Goal: Task Accomplishment & Management: Manage account settings

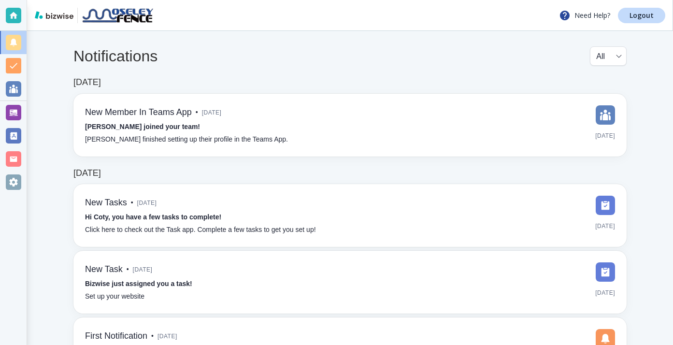
click at [20, 110] on div at bounding box center [13, 112] width 15 height 15
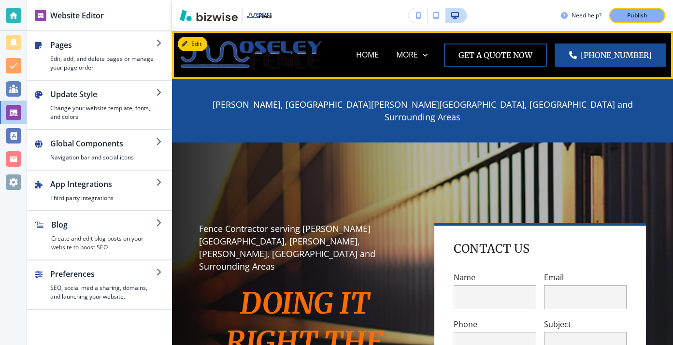
click at [209, 42] on img at bounding box center [251, 54] width 145 height 41
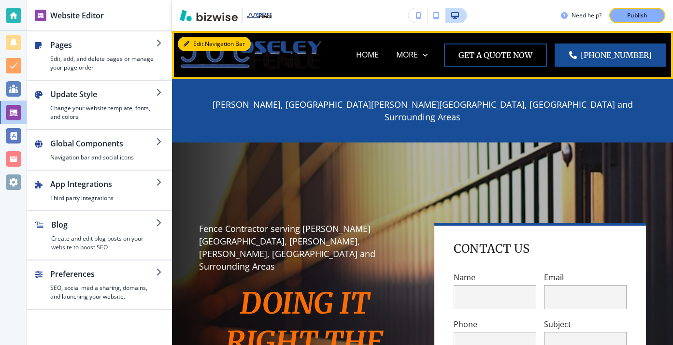
click at [192, 40] on button "Edit Navigation Bar" at bounding box center [214, 44] width 73 height 14
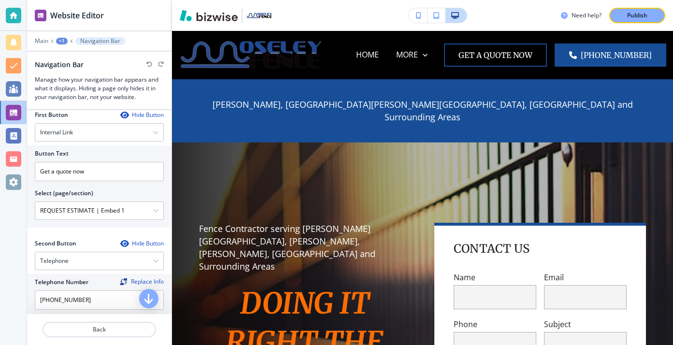
scroll to position [146, 0]
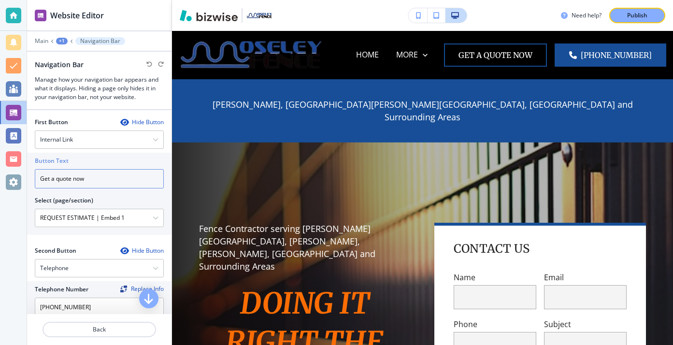
drag, startPoint x: 104, startPoint y: 182, endPoint x: 21, endPoint y: 181, distance: 83.1
click at [21, 181] on div "Website Editor Main +1 Navigation Bar Navigation Bar Manage how your navigation…" at bounding box center [336, 172] width 673 height 345
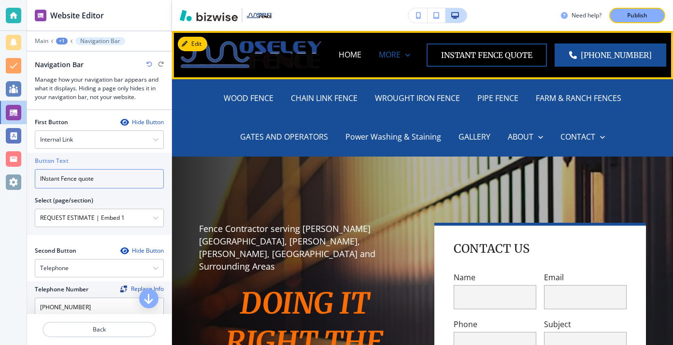
type input "INstant Fence quote"
click at [412, 57] on icon at bounding box center [408, 55] width 10 height 10
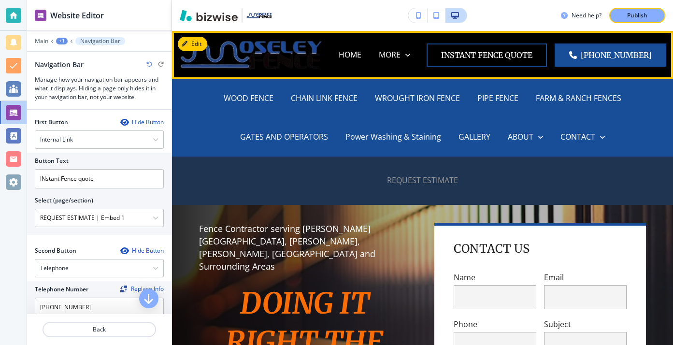
click at [446, 183] on p "REQUEST ESTIMATE" at bounding box center [422, 180] width 71 height 11
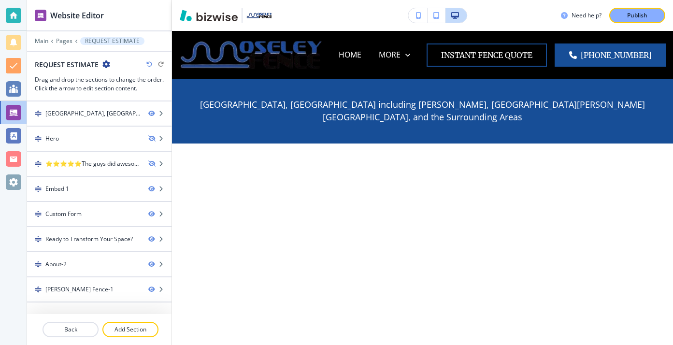
click at [107, 65] on icon "button" at bounding box center [106, 64] width 8 height 8
click at [127, 85] on p "Edit Page Settings" at bounding box center [132, 81] width 49 height 9
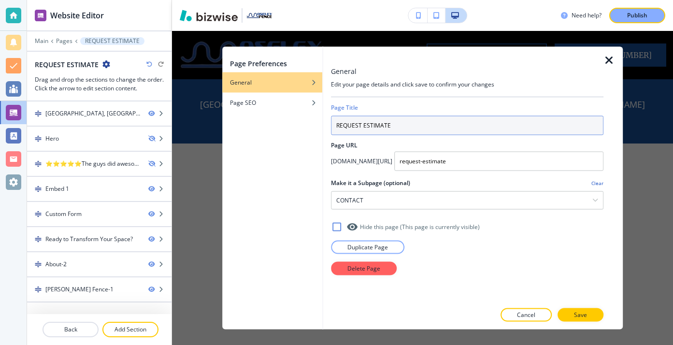
drag, startPoint x: 400, startPoint y: 122, endPoint x: 312, endPoint y: 120, distance: 87.4
click at [312, 120] on div "Page Preferences General Page SEO General Edit your page details and click save…" at bounding box center [422, 188] width 401 height 283
type input "Instant Fence Quote"
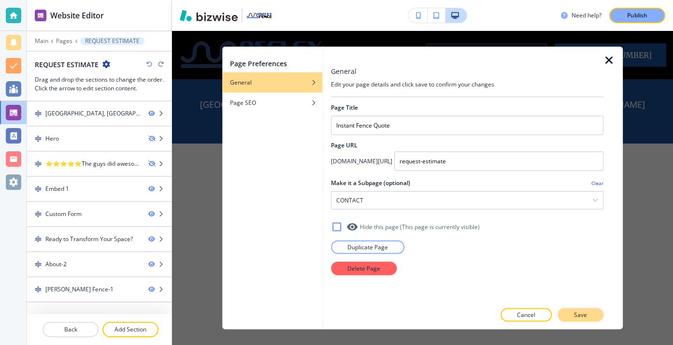
click at [589, 318] on button "Save" at bounding box center [580, 315] width 46 height 14
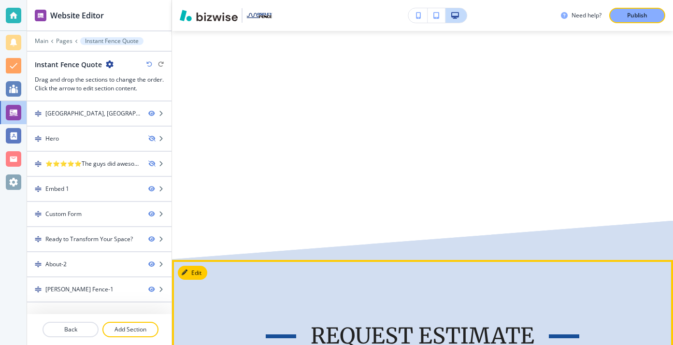
scroll to position [0, 0]
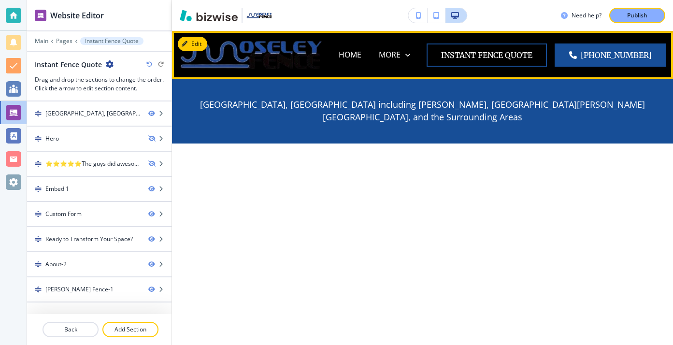
click at [364, 63] on div "HOME" at bounding box center [350, 55] width 40 height 39
click at [361, 60] on p "HOME" at bounding box center [350, 54] width 23 height 11
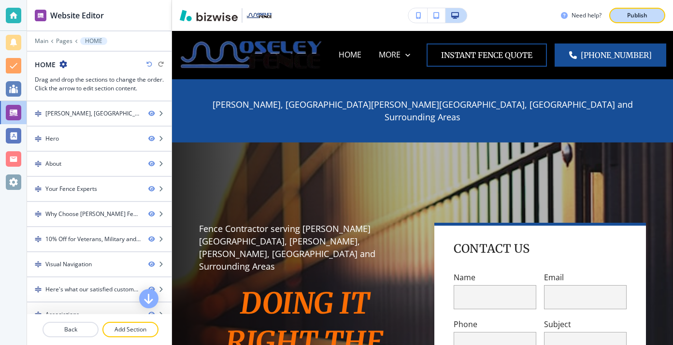
click at [622, 10] on button "Publish" at bounding box center [637, 15] width 56 height 15
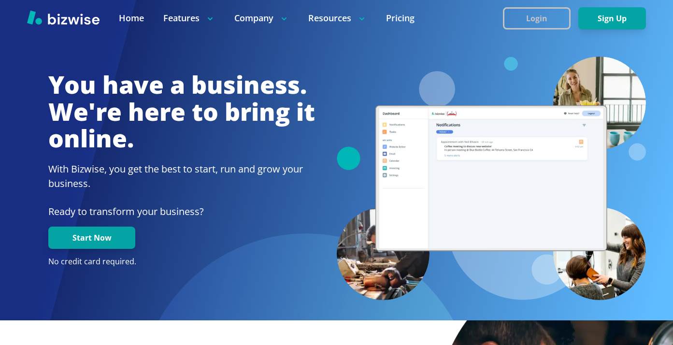
click at [508, 13] on button "Login" at bounding box center [537, 18] width 68 height 22
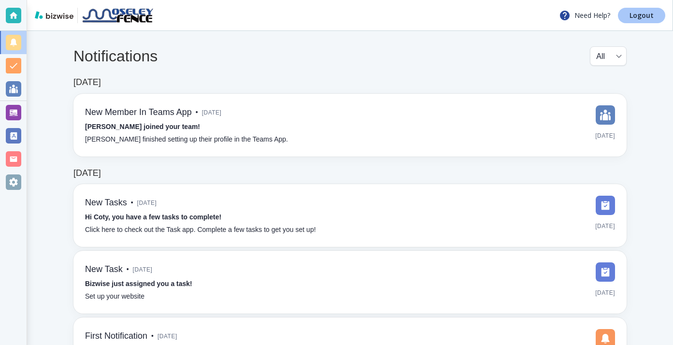
click at [634, 10] on link "Logout" at bounding box center [641, 15] width 47 height 15
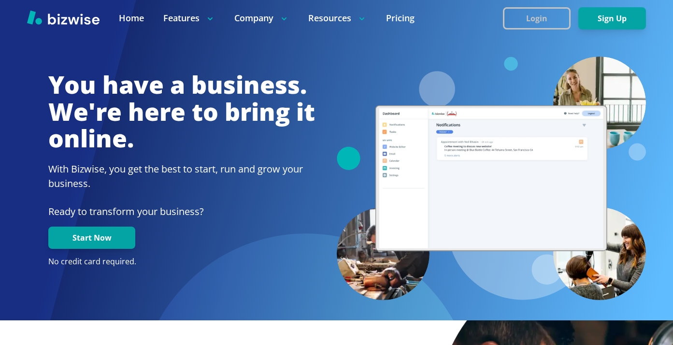
click at [526, 26] on button "Login" at bounding box center [537, 18] width 68 height 22
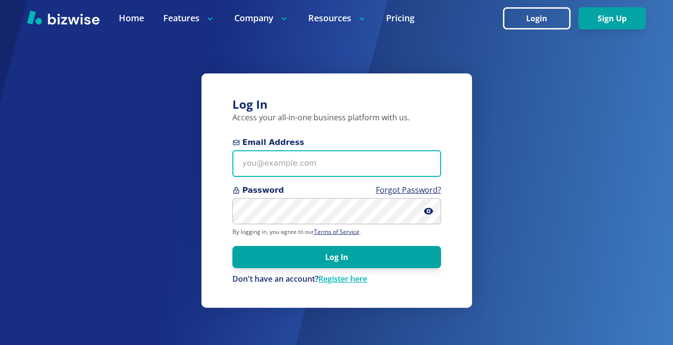
click at [302, 158] on input "Email Address" at bounding box center [336, 163] width 209 height 27
paste input "kelseyurek@gmail.com"
type input "kelseyurek@gmail.com"
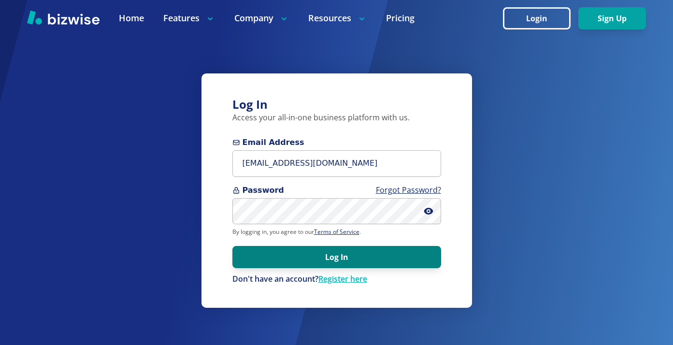
click at [329, 257] on button "Log In" at bounding box center [336, 257] width 209 height 22
